Goal: Ask a question

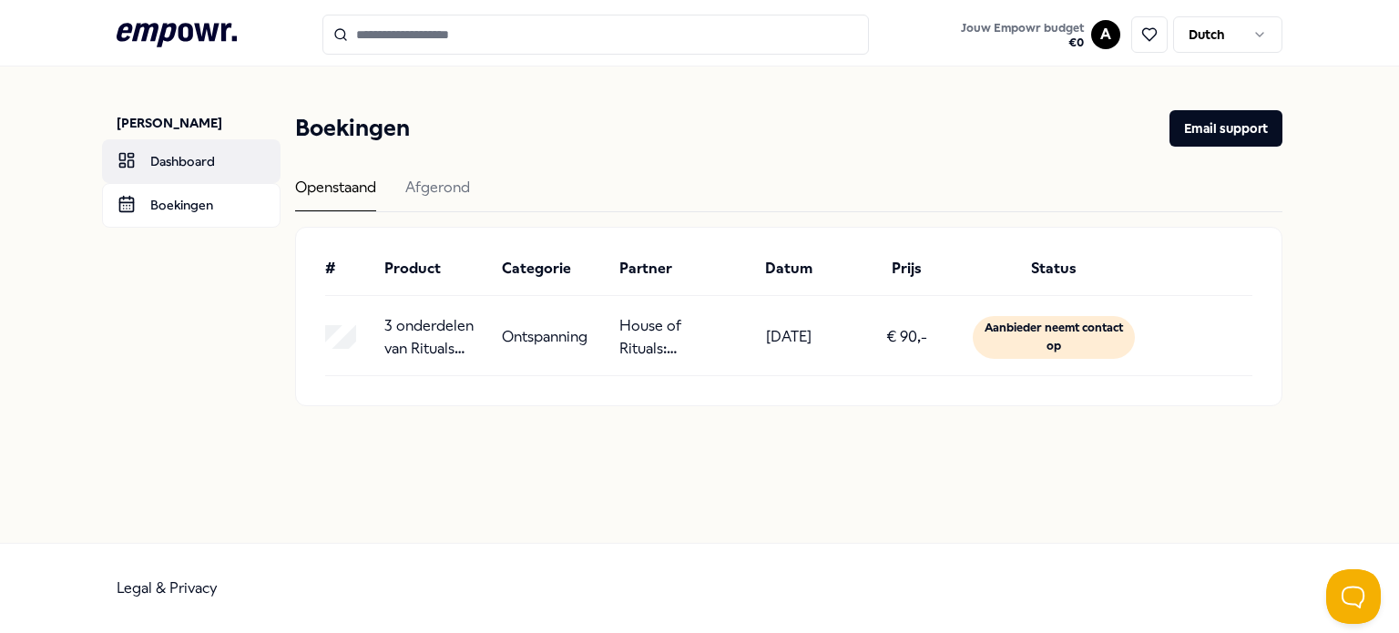
click at [170, 154] on link "Dashboard" at bounding box center [191, 161] width 179 height 44
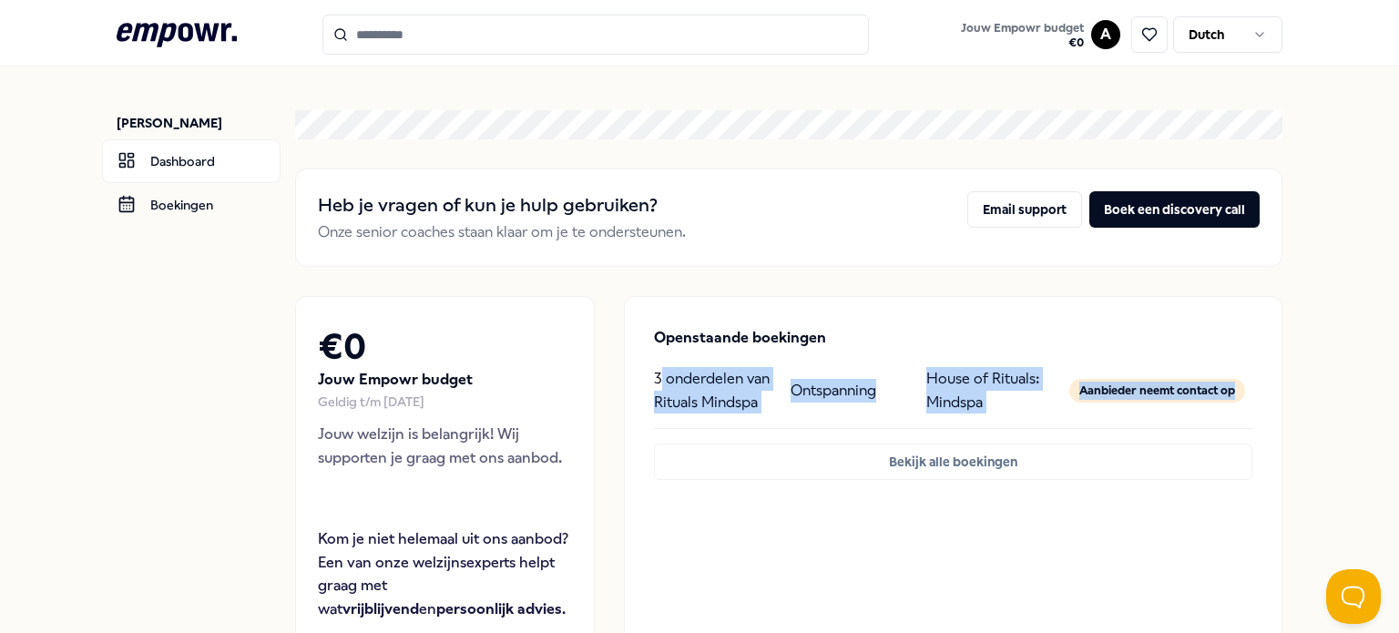
drag, startPoint x: 649, startPoint y: 375, endPoint x: 1242, endPoint y: 376, distance: 593.9
click at [1242, 376] on div "3 onderdelen van Rituals Mindspa Ontspanning House of Rituals: Mindspa [PERSON_…" at bounding box center [953, 390] width 598 height 46
copy div "3 onderdelen van Rituals Mindspa Ontspanning House of Rituals: Mindspa [PERSON_…"
click at [999, 210] on button "Email support" at bounding box center [1024, 209] width 115 height 36
click at [162, 211] on link "Boekingen" at bounding box center [191, 205] width 179 height 44
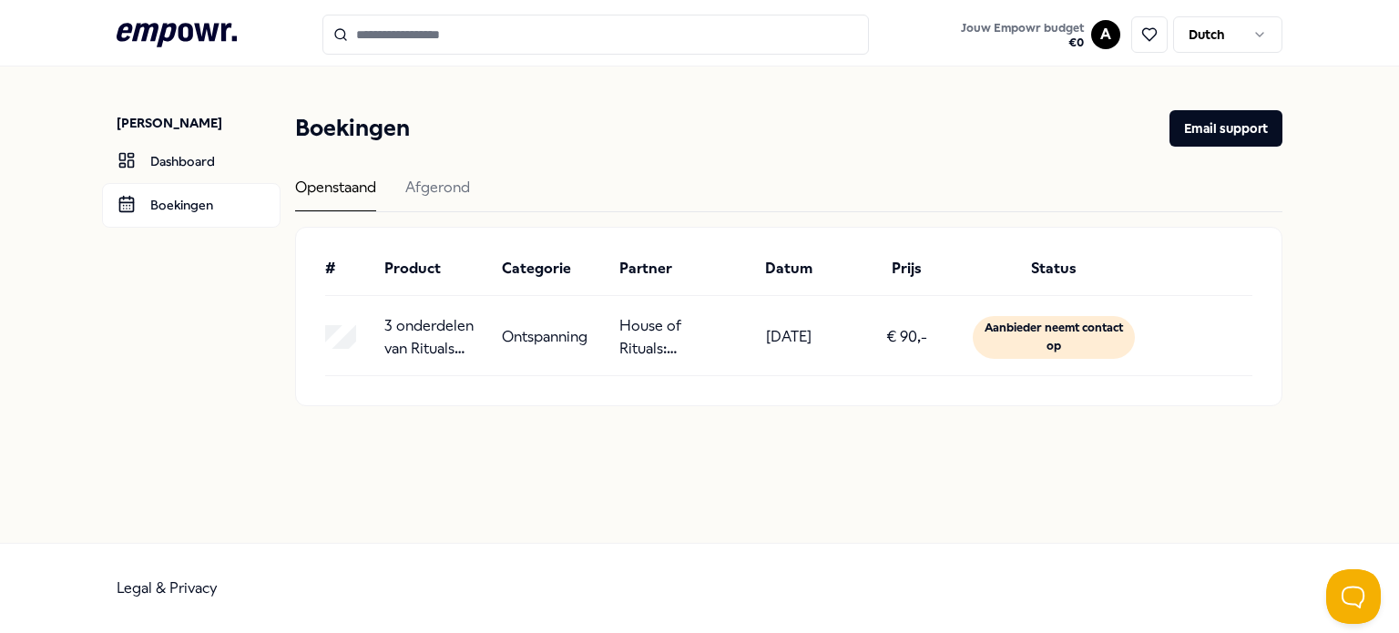
click at [415, 335] on p "3 onderdelen van Rituals Mindspa" at bounding box center [435, 337] width 103 height 46
click at [1033, 336] on div "Aanbieder neemt contact op" at bounding box center [1054, 337] width 162 height 43
